Goal: Task Accomplishment & Management: Complete application form

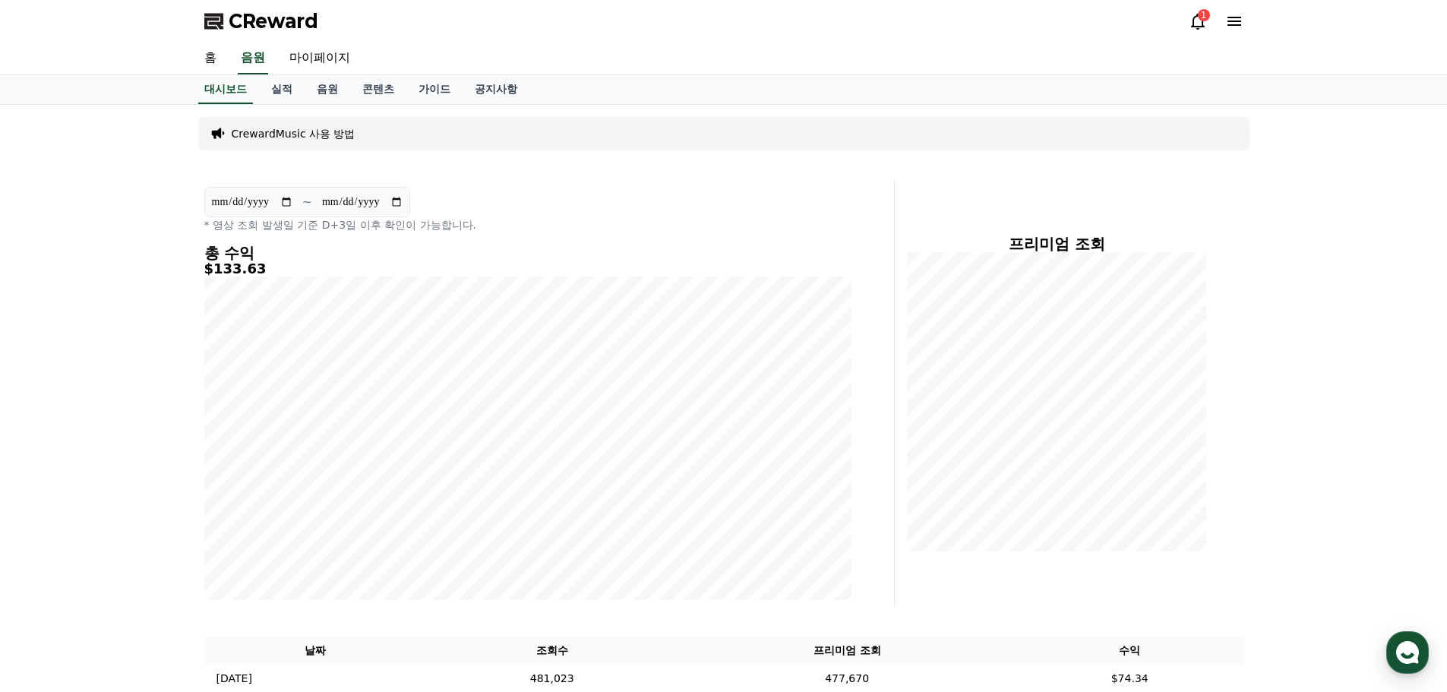
click at [1201, 20] on div "1" at bounding box center [1204, 15] width 12 height 12
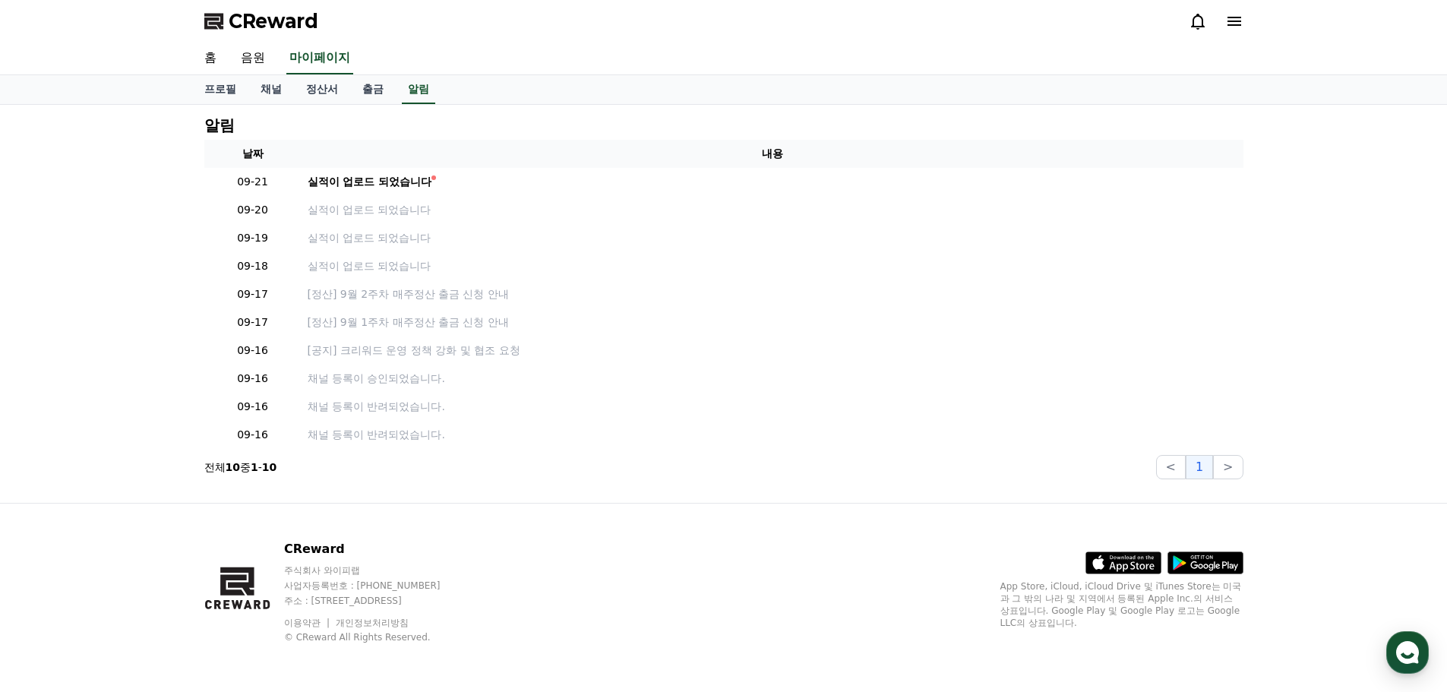
click at [109, 175] on div "알림 날짜 내용 09-21 실적이 업로드 되었습니다 09-20 실적이 업로드 되었습니다 09-19 실적이 업로드 되었습니다 09-18 실적이 …" at bounding box center [723, 304] width 1447 height 398
click at [1244, 11] on div "CReward" at bounding box center [724, 21] width 1064 height 43
click at [1234, 20] on icon at bounding box center [1235, 21] width 18 height 18
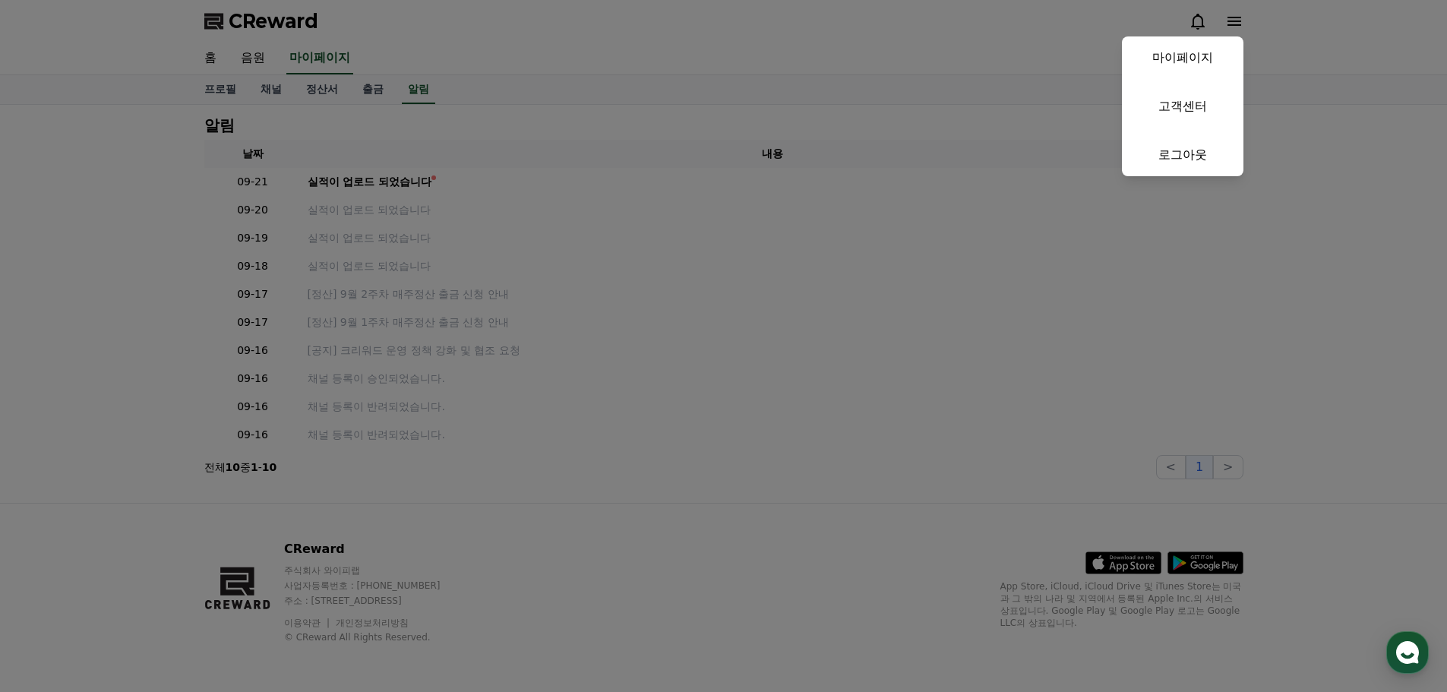
click at [52, 109] on button "close" at bounding box center [723, 346] width 1447 height 692
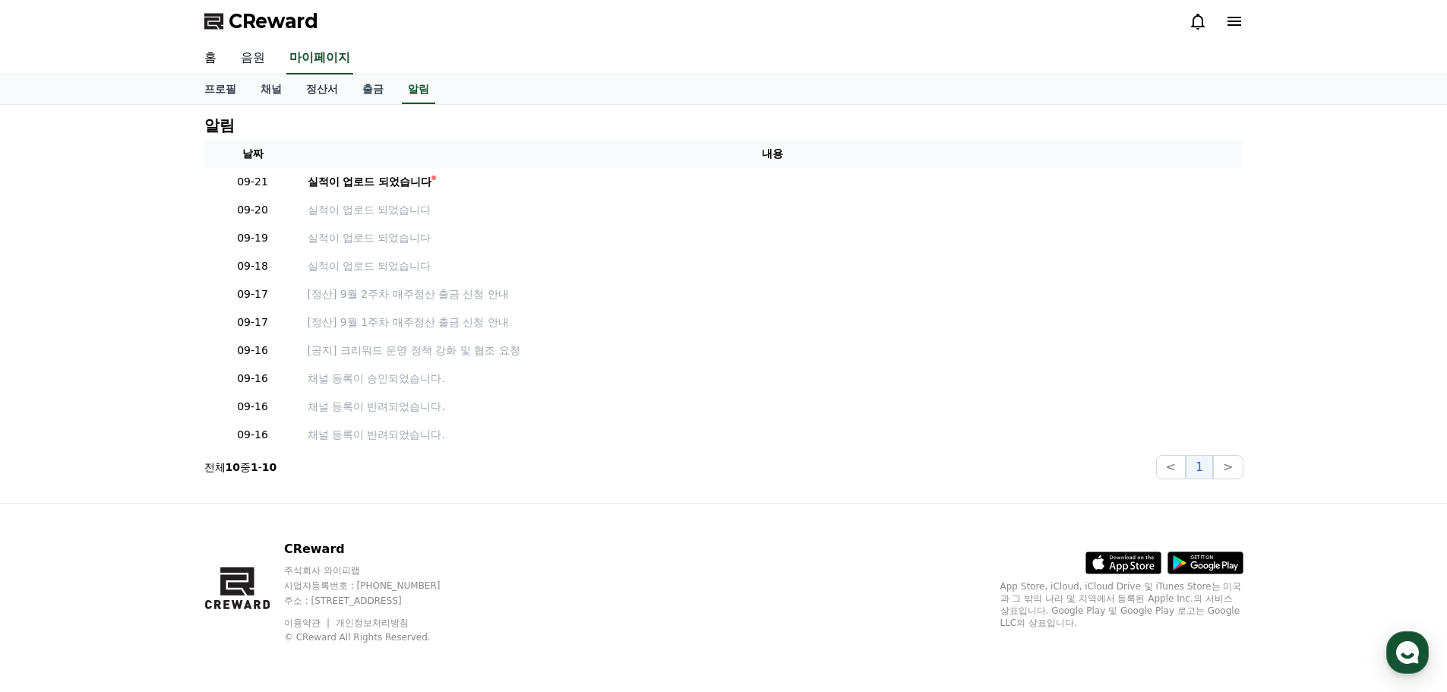
click at [258, 65] on link "음원" at bounding box center [253, 59] width 49 height 32
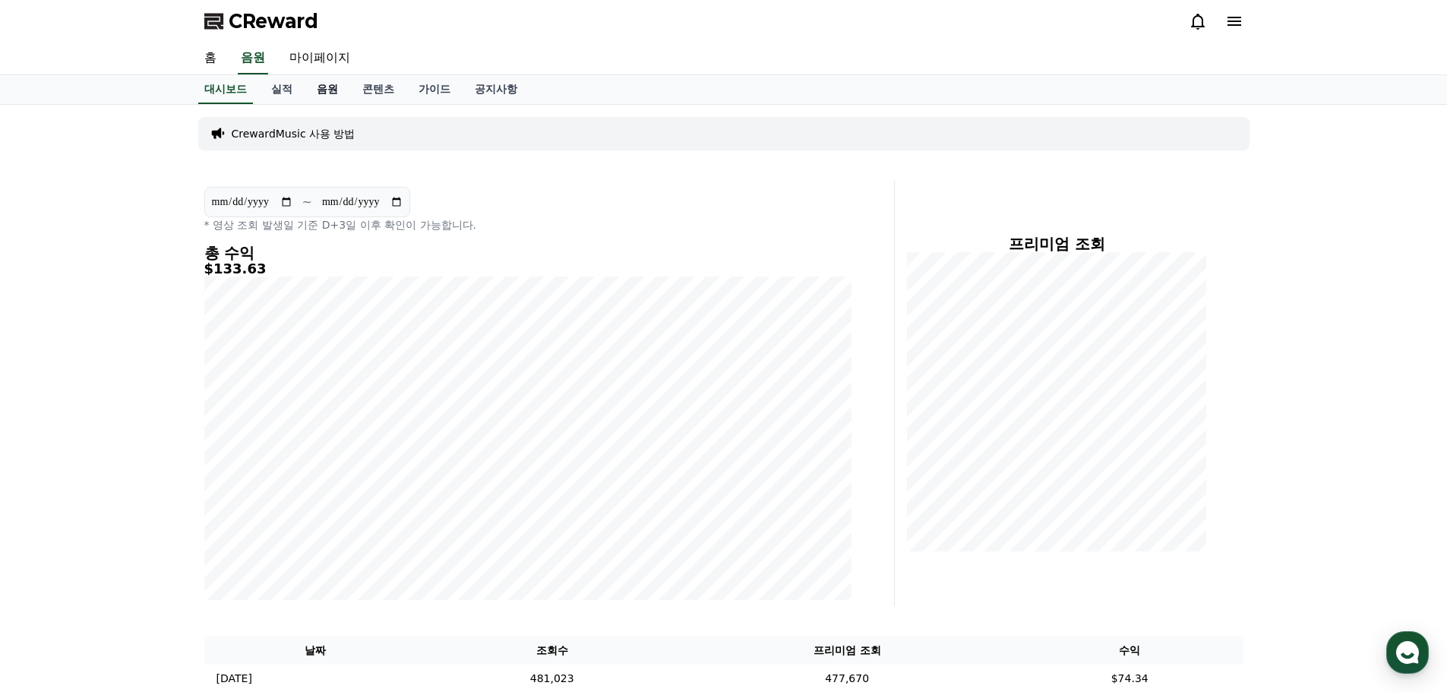
click at [326, 91] on link "음원" at bounding box center [328, 89] width 46 height 29
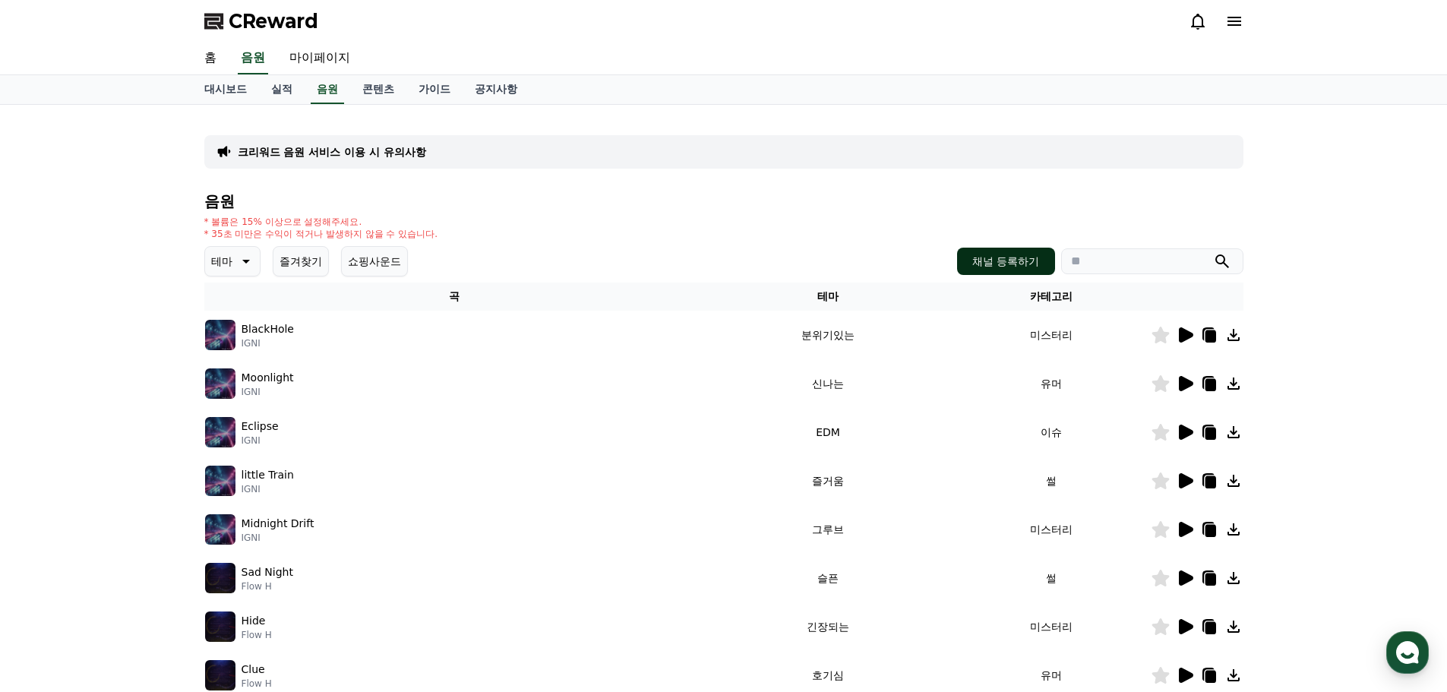
click at [1002, 272] on button "채널 등록하기" at bounding box center [1005, 261] width 97 height 27
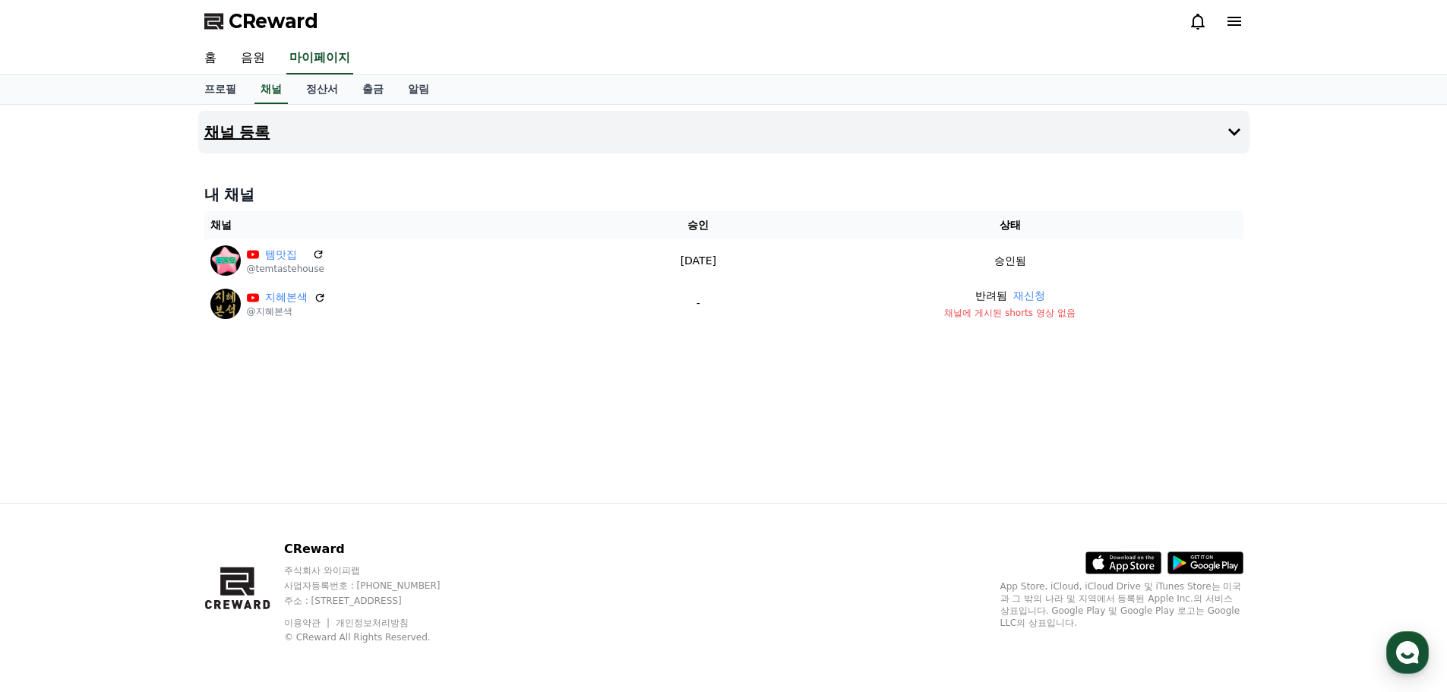
click at [247, 137] on h4 "채널 등록" at bounding box center [237, 132] width 66 height 17
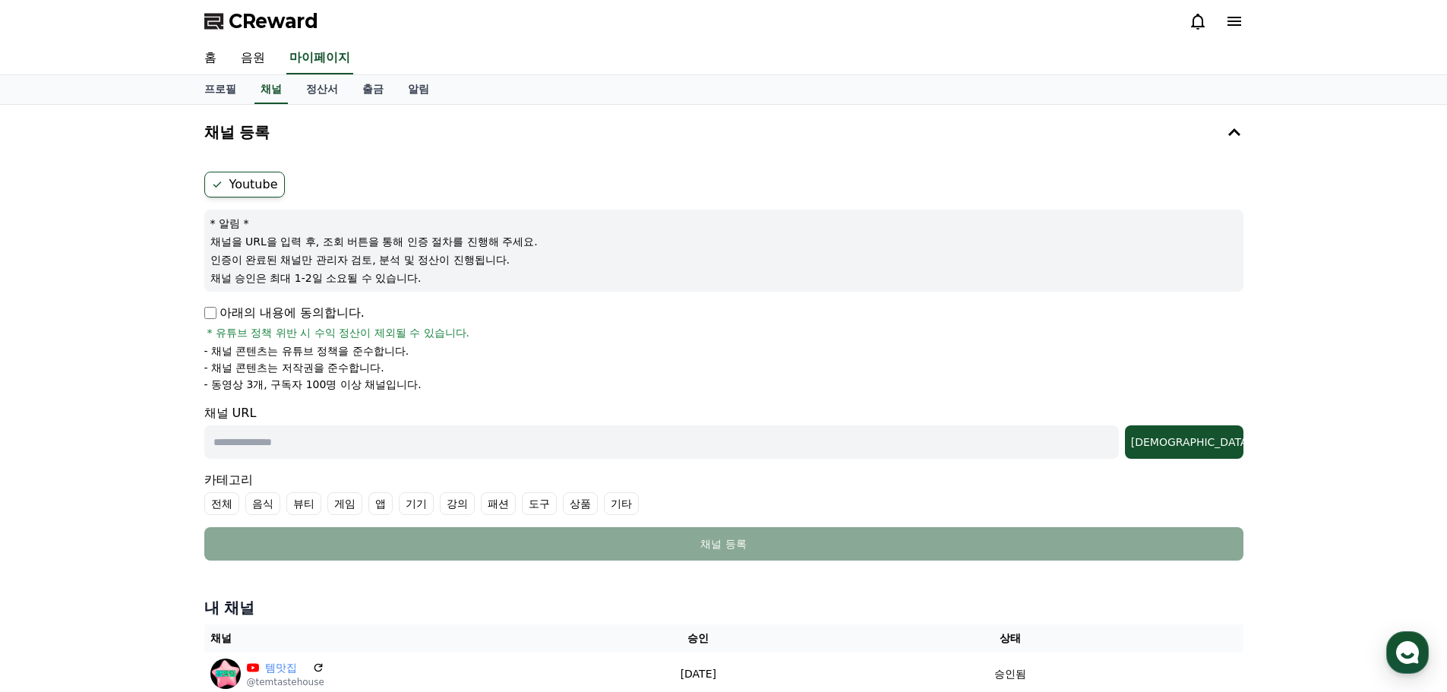
scroll to position [76, 0]
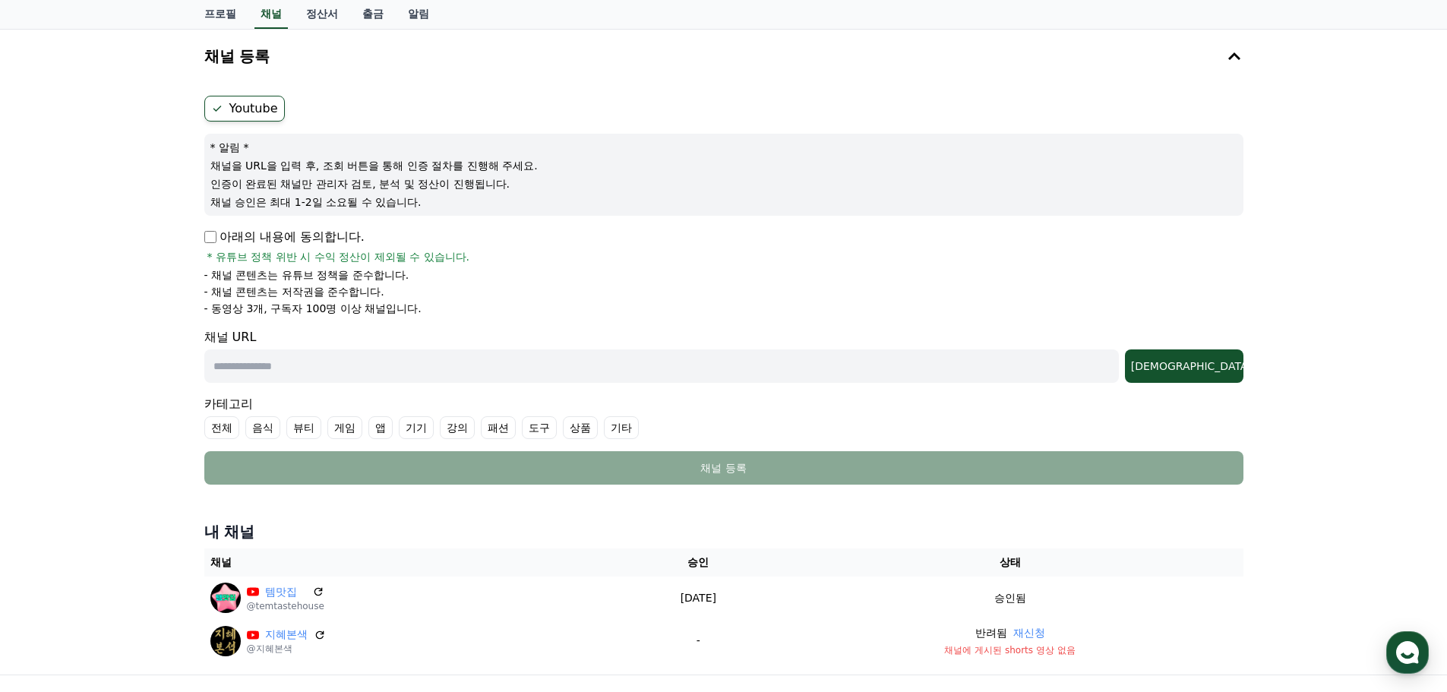
click at [243, 112] on label "Youtube" at bounding box center [244, 109] width 81 height 26
click at [234, 103] on label "Youtube" at bounding box center [244, 109] width 81 height 26
click at [220, 101] on label "Youtube" at bounding box center [244, 109] width 81 height 26
drag, startPoint x: 235, startPoint y: 108, endPoint x: 257, endPoint y: 108, distance: 22.0
click at [237, 108] on label "Youtube" at bounding box center [244, 109] width 81 height 26
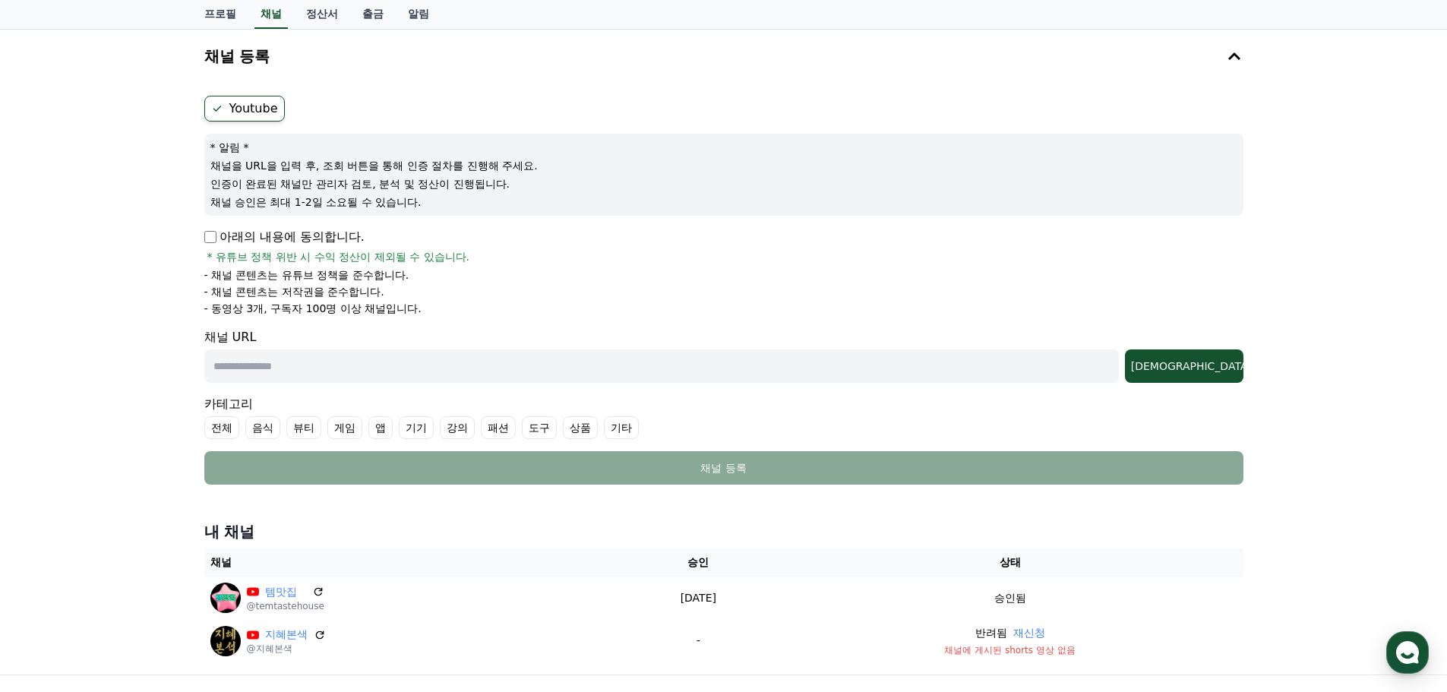
click at [258, 108] on label "Youtube" at bounding box center [244, 109] width 81 height 26
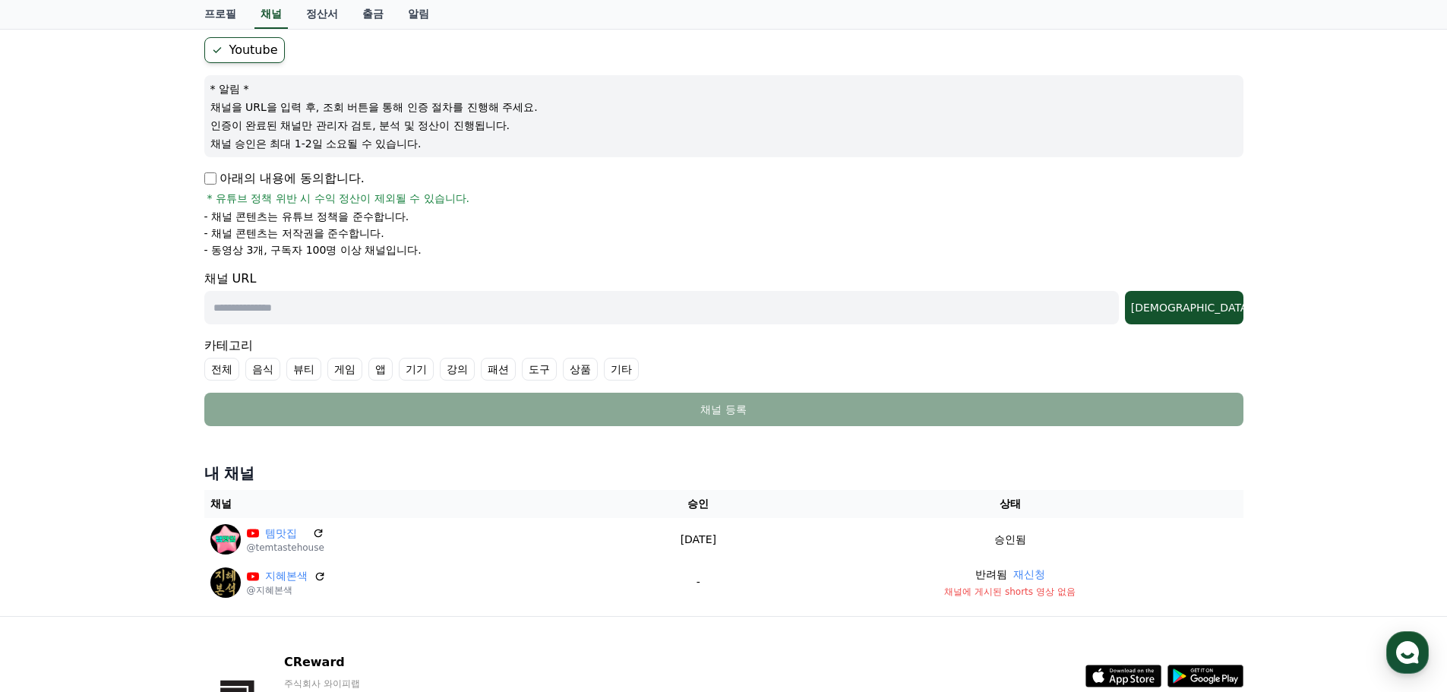
scroll to position [152, 0]
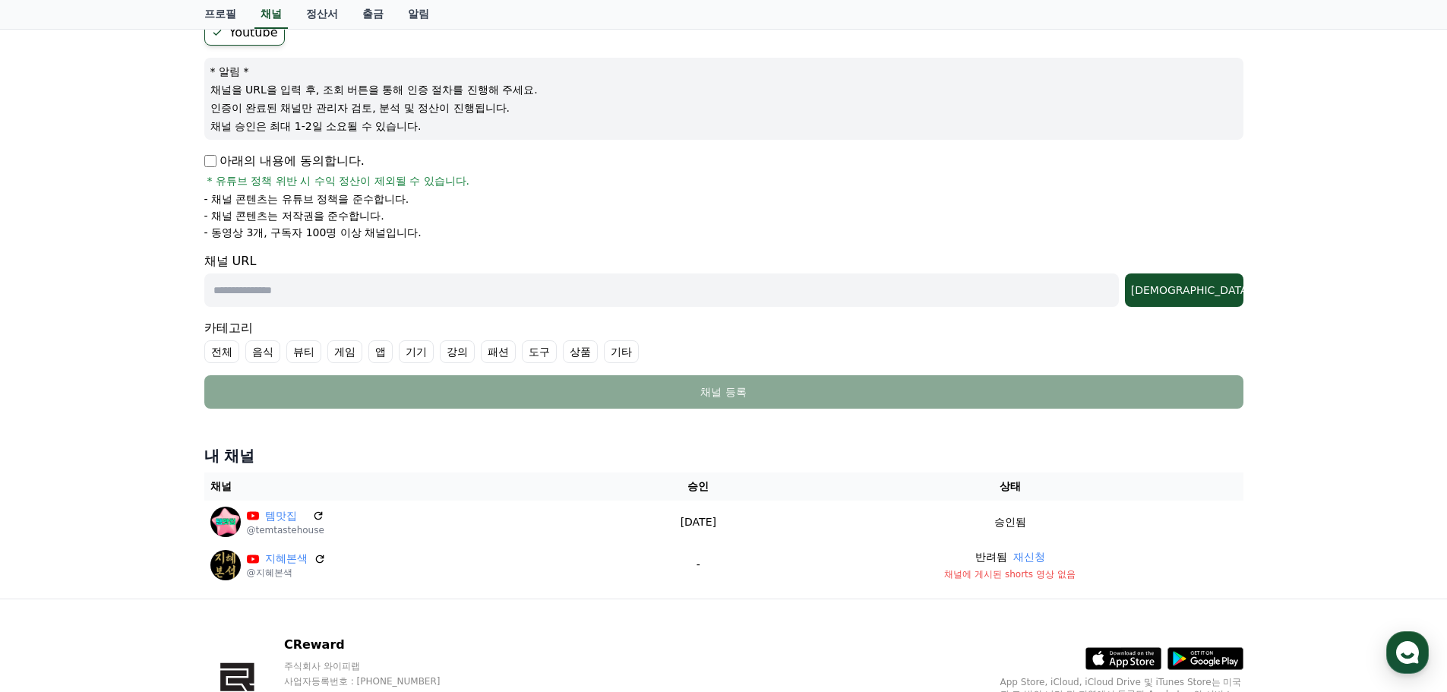
click at [296, 289] on input "text" at bounding box center [661, 290] width 915 height 33
paste input "**********"
type input "**********"
click at [1194, 292] on div "조회" at bounding box center [1184, 290] width 106 height 15
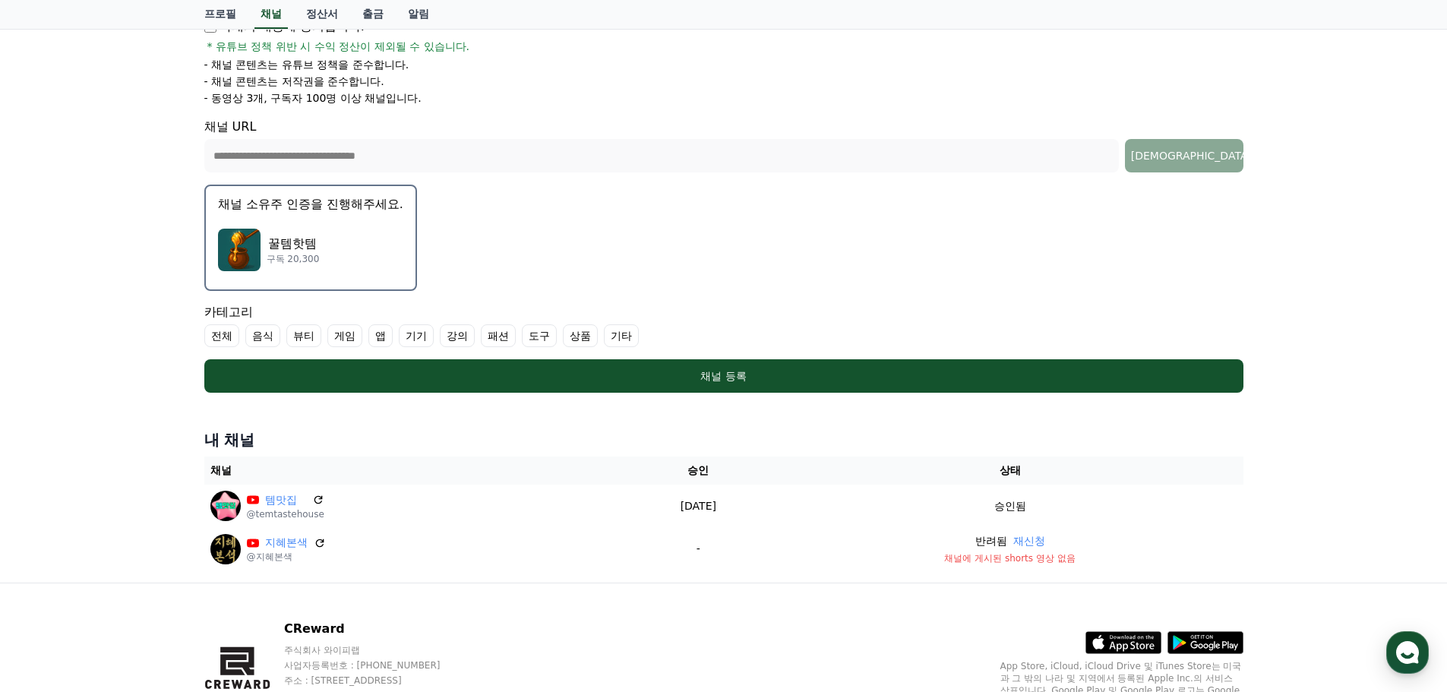
scroll to position [304, 0]
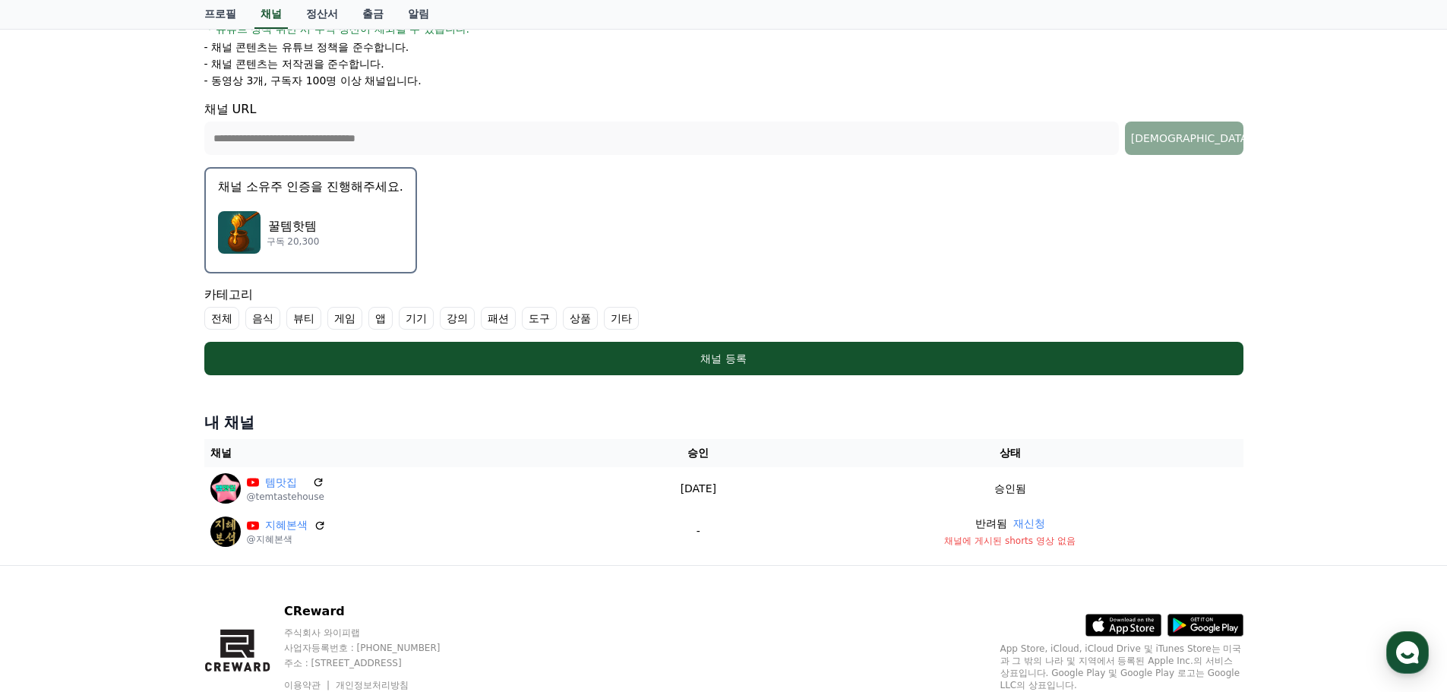
click at [255, 324] on label "음식" at bounding box center [262, 318] width 35 height 23
click at [317, 318] on label "뷰티" at bounding box center [322, 318] width 35 height 23
click at [621, 321] on label "상품" at bounding box center [616, 318] width 35 height 23
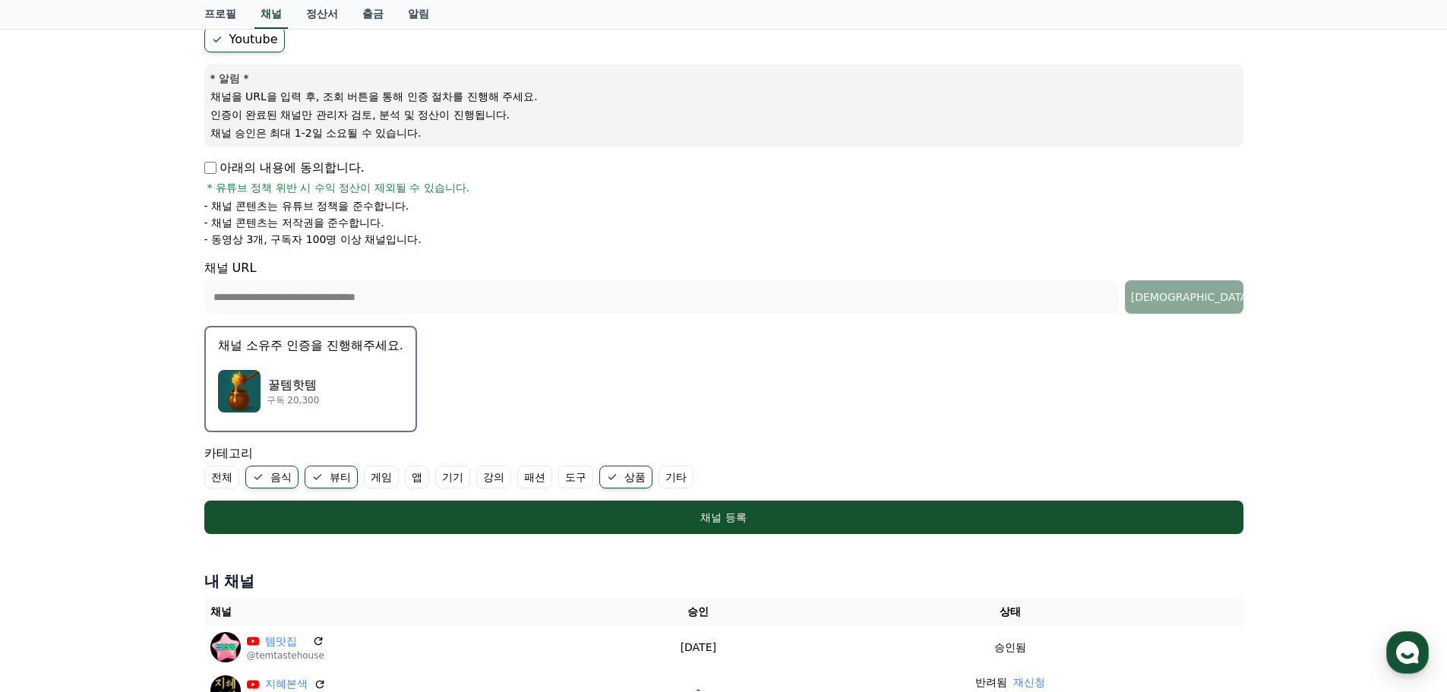
scroll to position [152, 0]
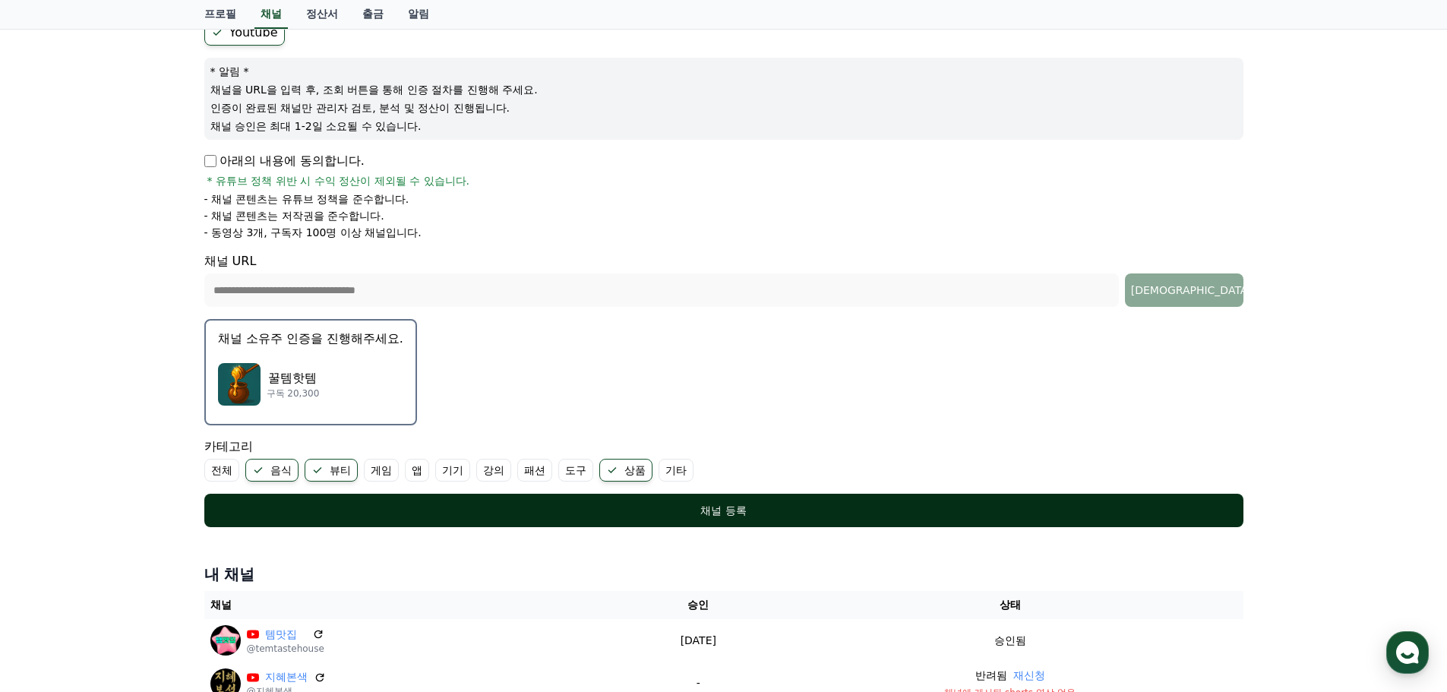
click at [731, 510] on div "채널 등록" at bounding box center [724, 510] width 979 height 15
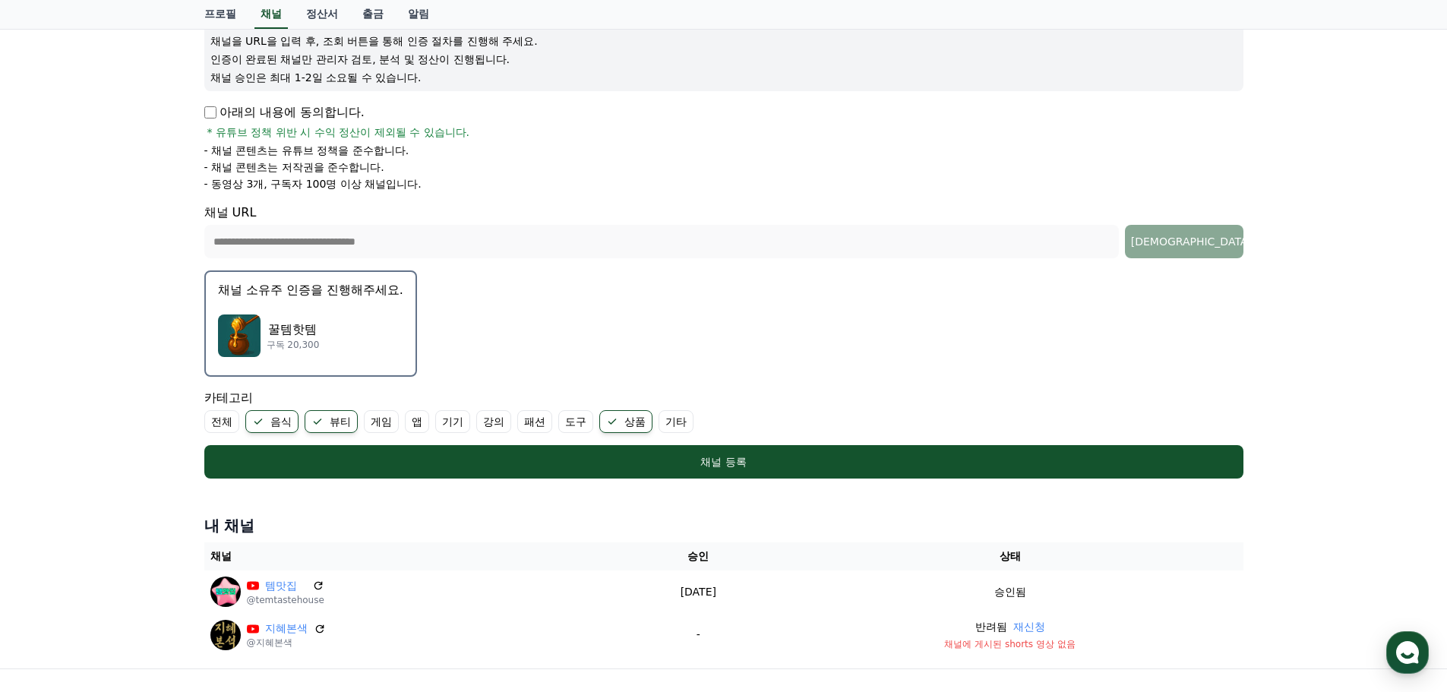
scroll to position [228, 0]
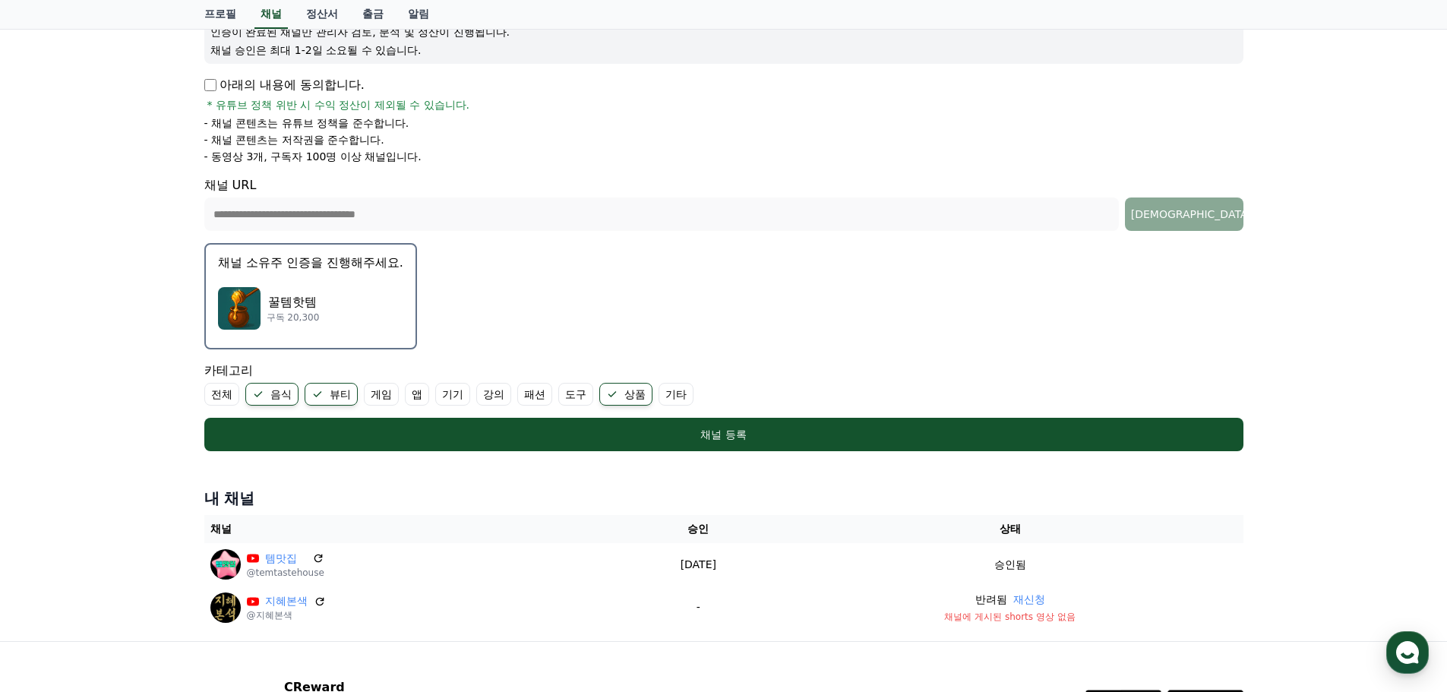
click at [308, 296] on p "꿀템핫템" at bounding box center [293, 302] width 53 height 18
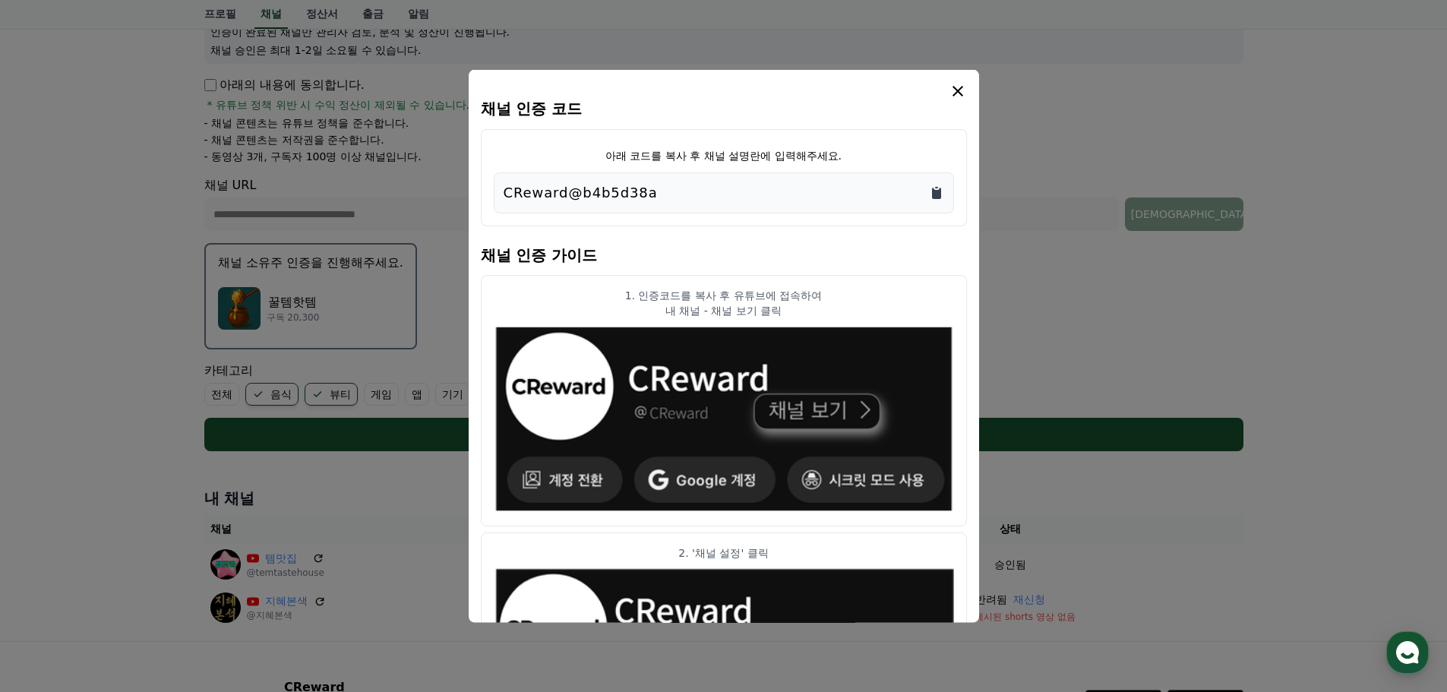
click at [940, 189] on icon "Copy to clipboard" at bounding box center [936, 192] width 9 height 11
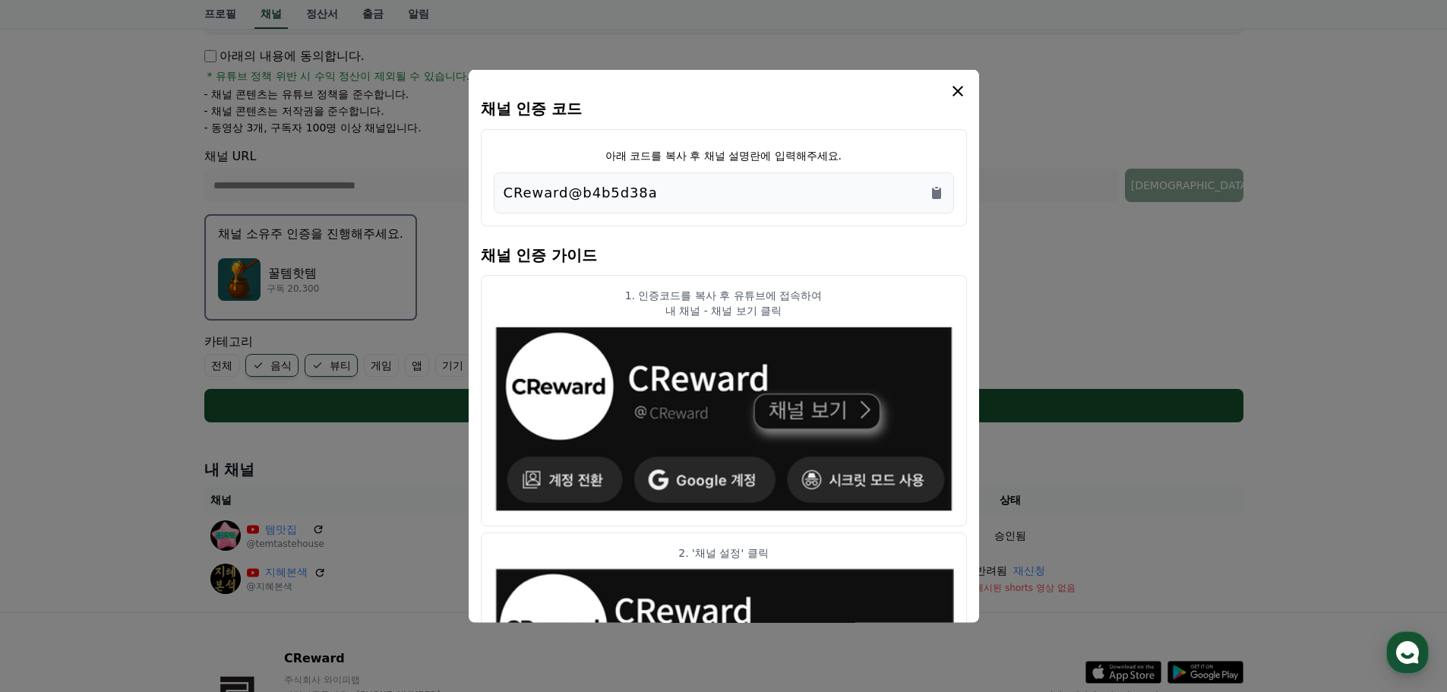
scroll to position [214, 0]
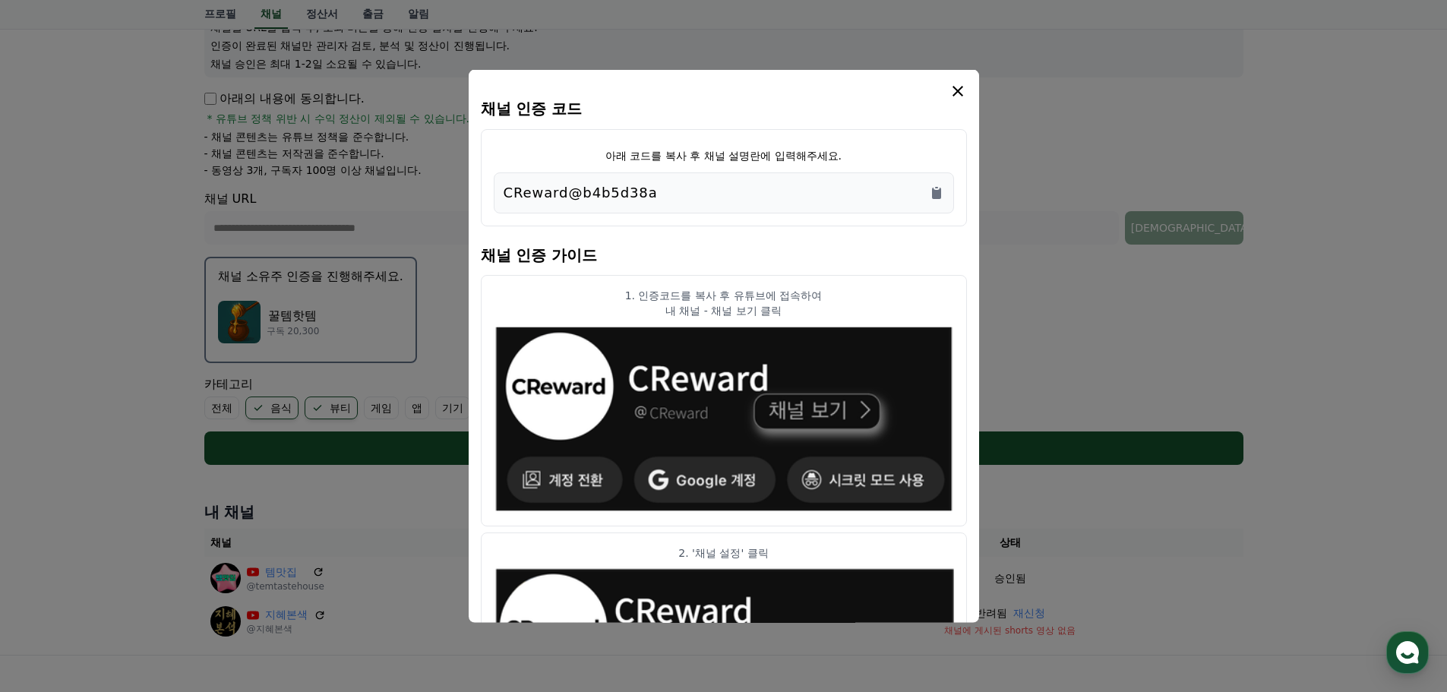
click at [957, 87] on icon "modal" at bounding box center [958, 90] width 18 height 18
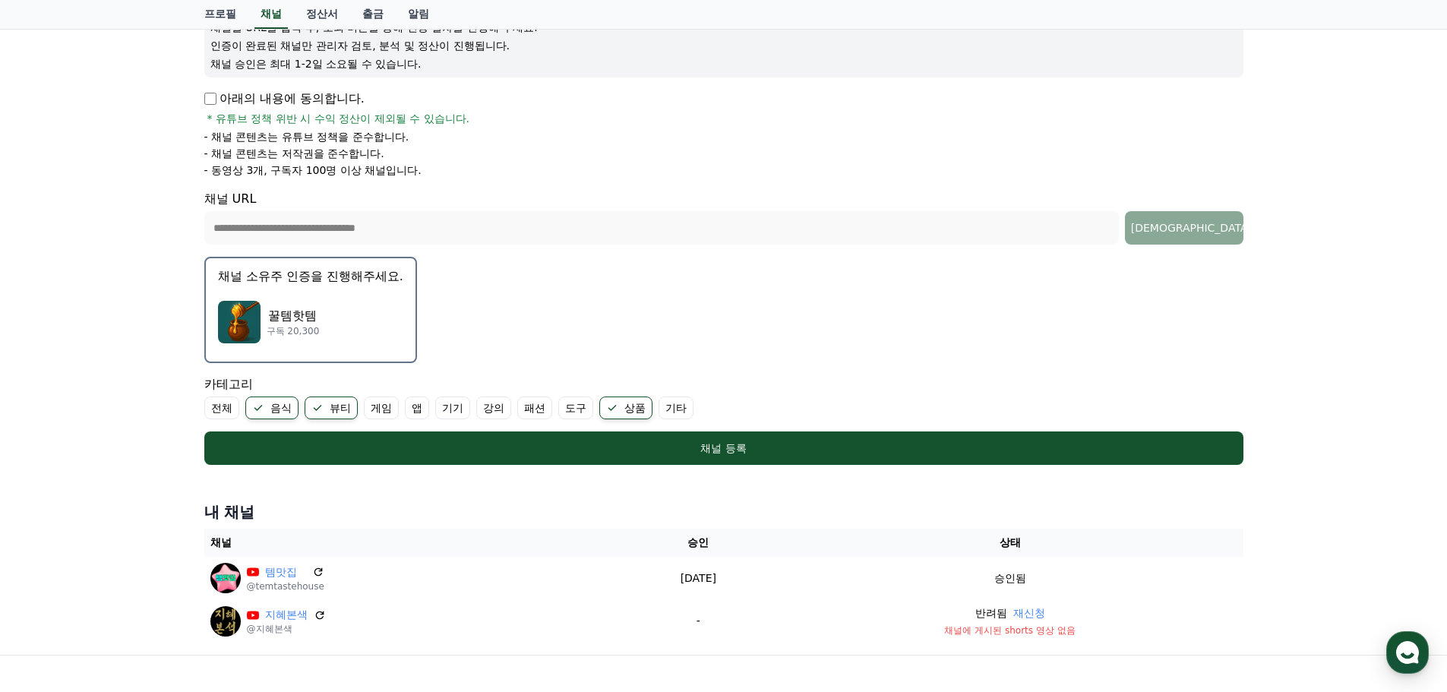
click at [358, 330] on div "꿀템핫템 구독 20,300" at bounding box center [310, 322] width 185 height 61
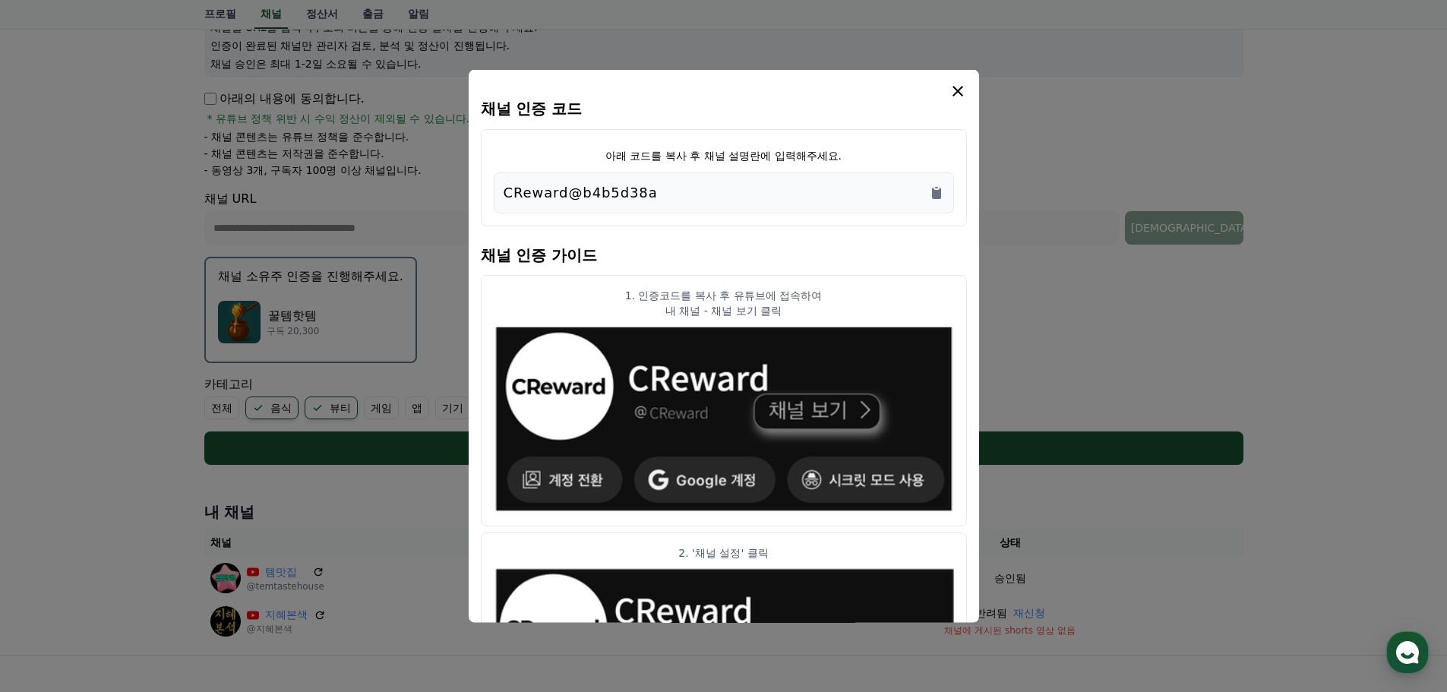
click at [960, 92] on icon "modal" at bounding box center [958, 90] width 11 height 11
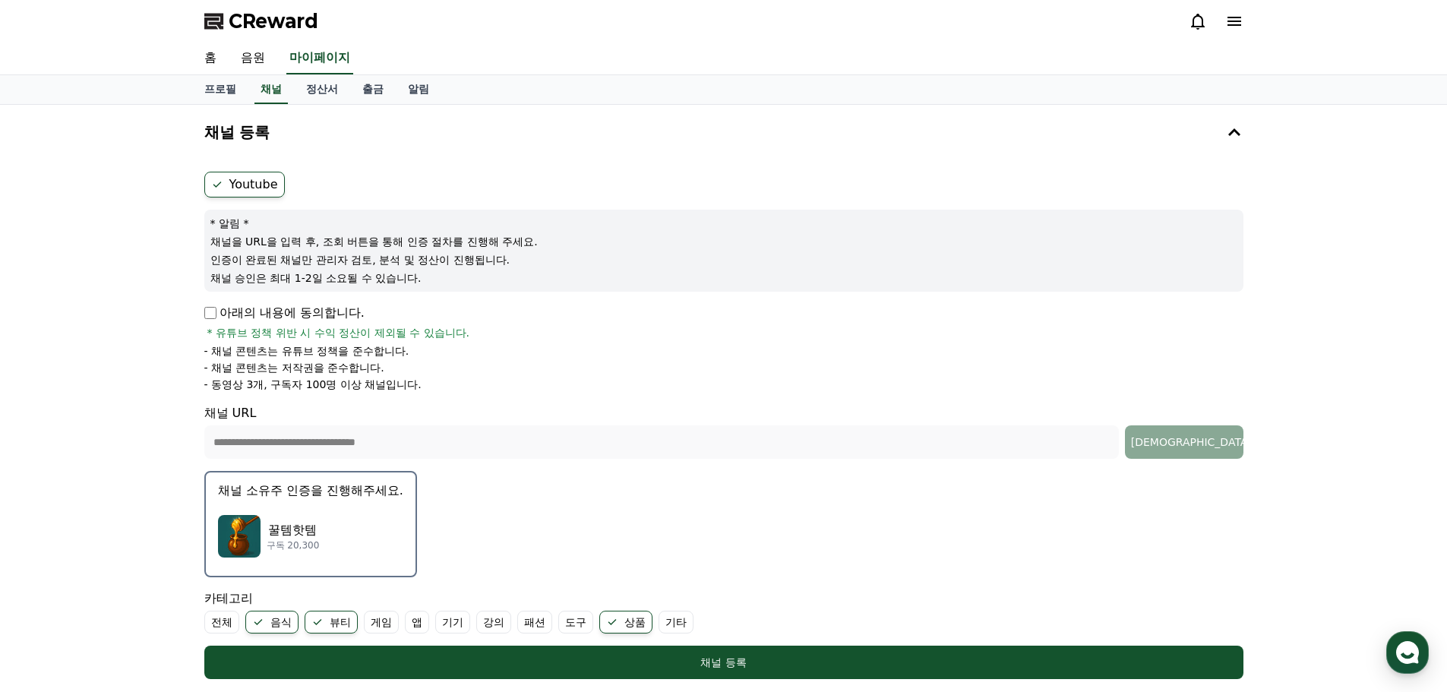
scroll to position [366, 0]
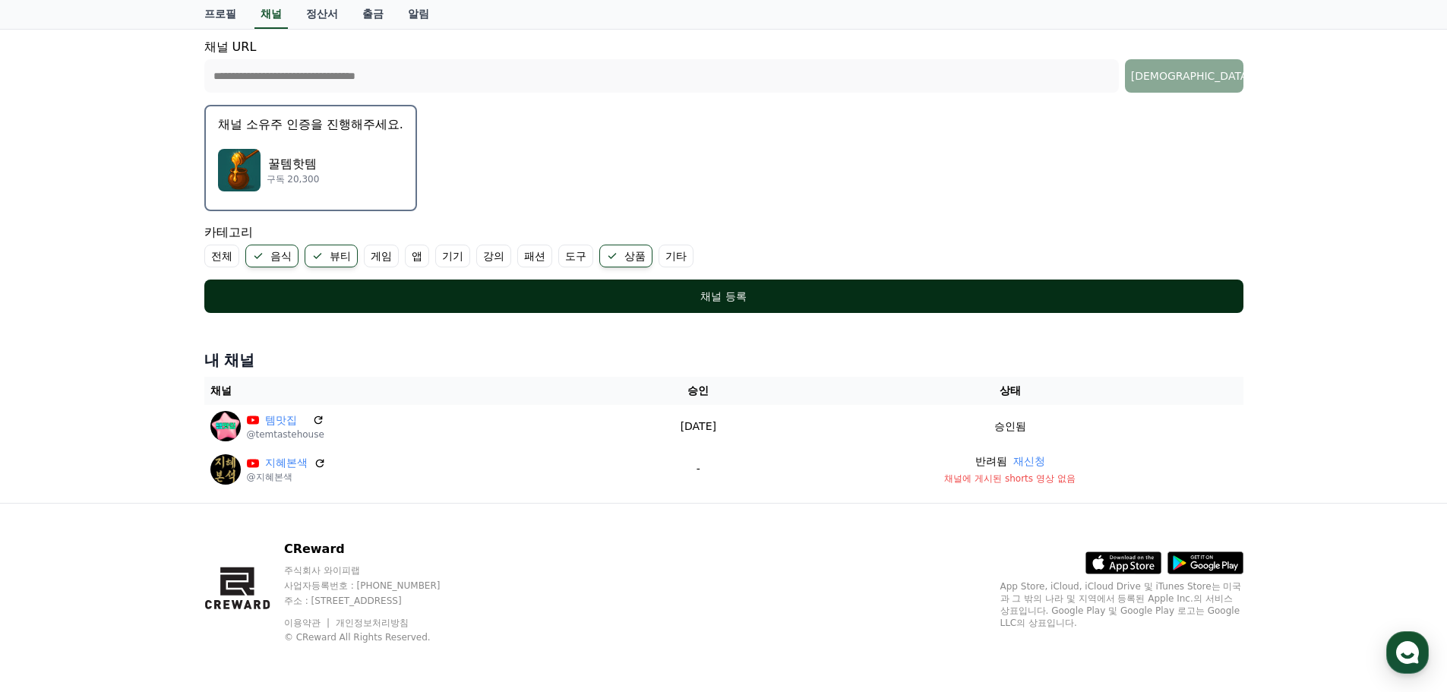
click at [751, 293] on div "채널 등록" at bounding box center [724, 296] width 979 height 15
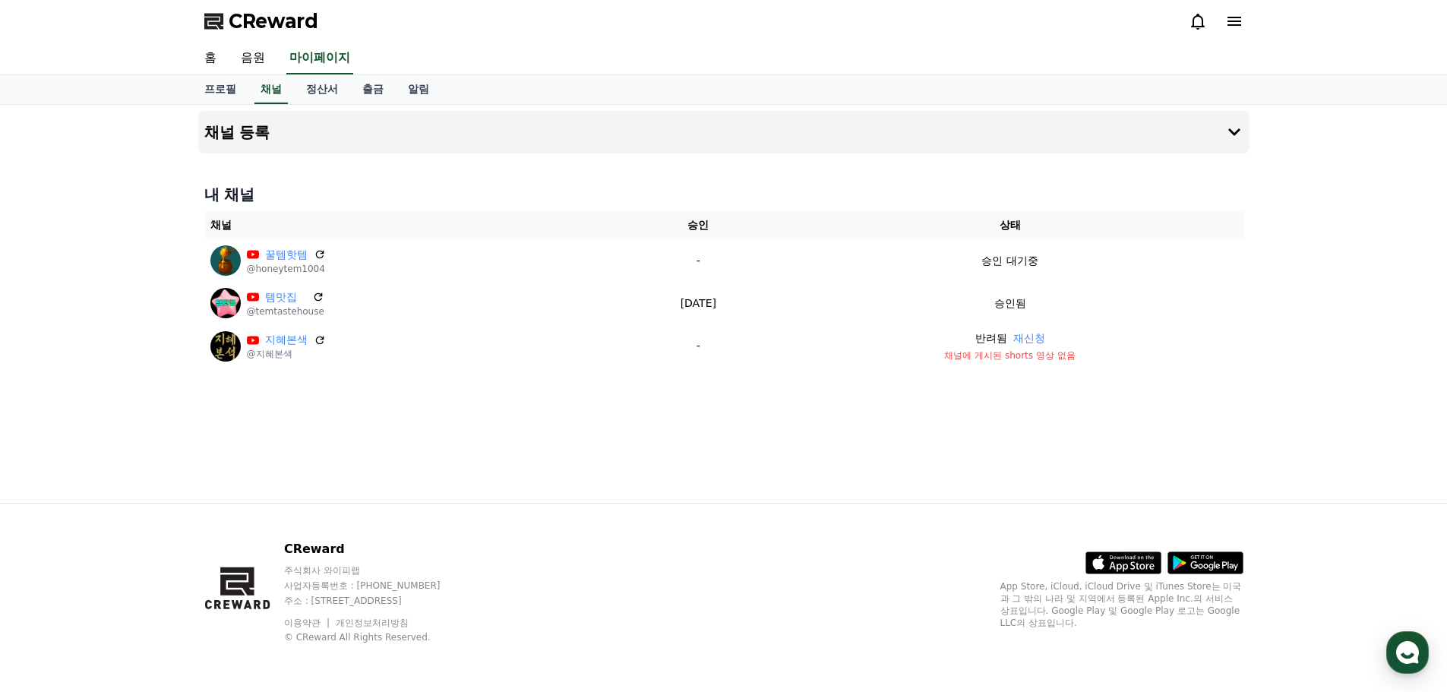
click at [1230, 26] on icon at bounding box center [1235, 21] width 14 height 9
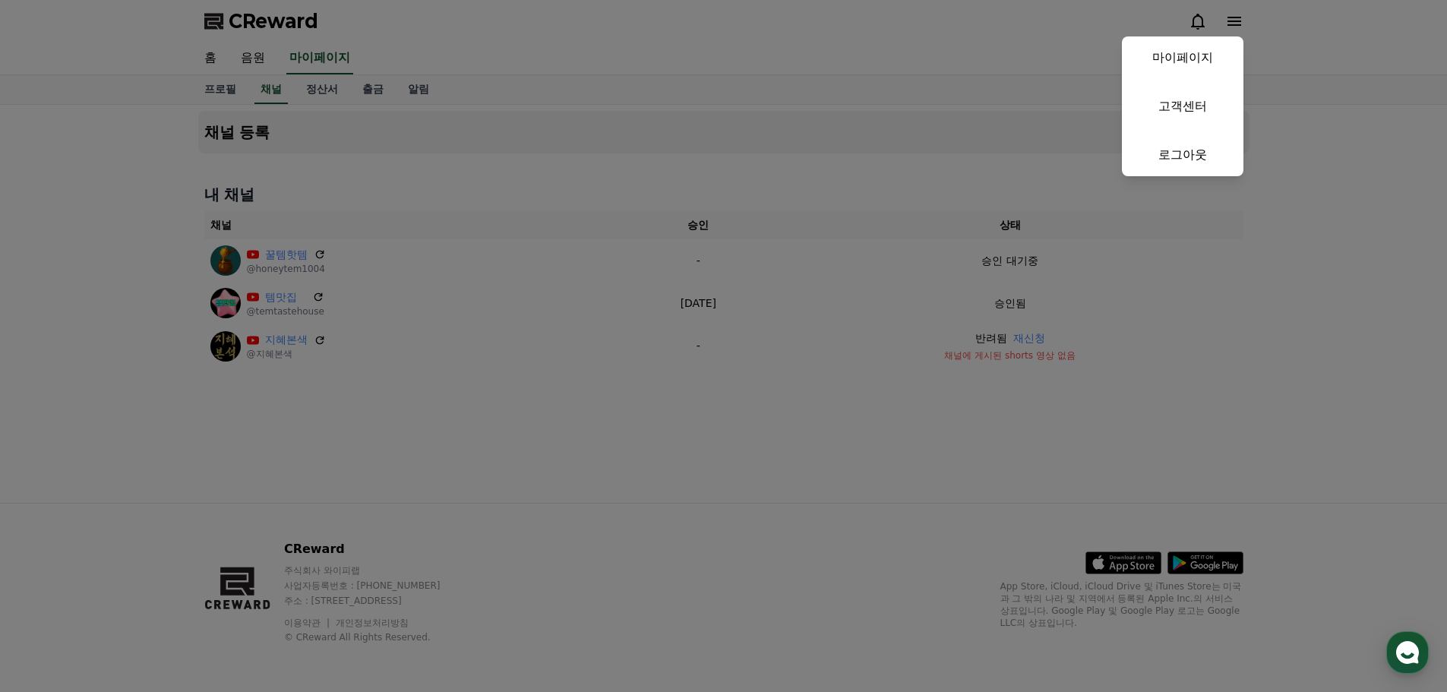
click at [1182, 163] on link "로그아웃" at bounding box center [1183, 155] width 122 height 43
